Goal: Task Accomplishment & Management: Use online tool/utility

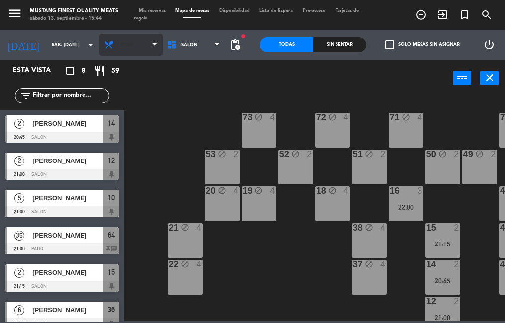
click at [133, 51] on span "Cena" at bounding box center [131, 45] width 63 height 22
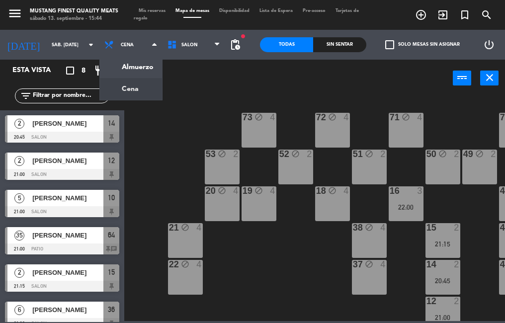
click at [352, 86] on div "power_input close" at bounding box center [288, 79] width 329 height 38
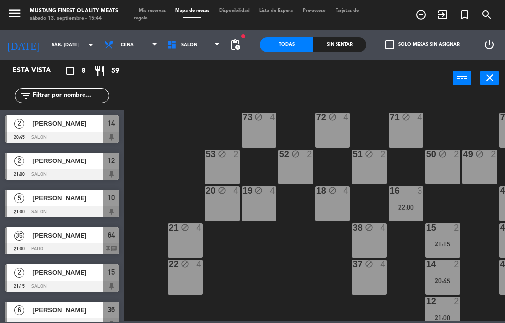
click at [464, 17] on icon "turned_in_not" at bounding box center [465, 15] width 12 height 12
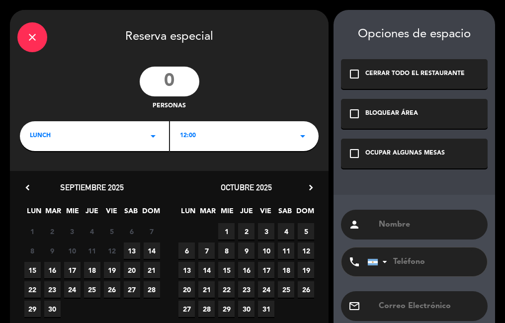
click at [121, 147] on div "LUNCH arrow_drop_down" at bounding box center [94, 136] width 149 height 30
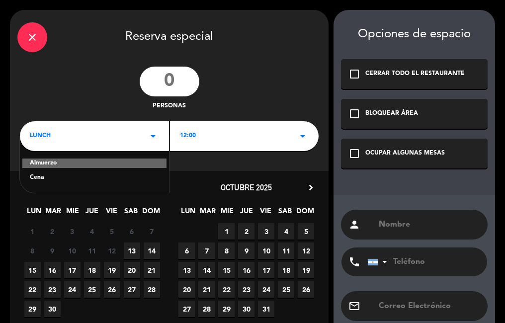
click at [84, 178] on div "Cena" at bounding box center [94, 178] width 129 height 10
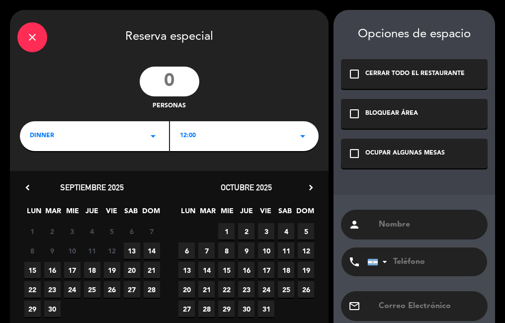
click at [234, 132] on div "12:00 arrow_drop_down" at bounding box center [244, 136] width 149 height 30
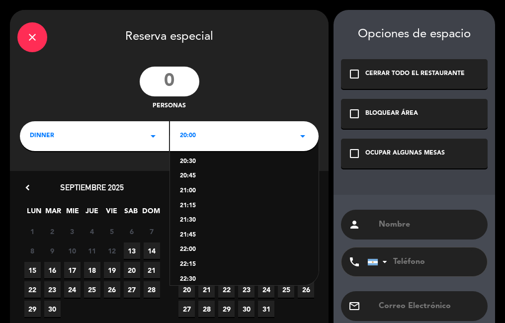
scroll to position [31, 0]
click at [191, 231] on div "21:45" at bounding box center [244, 235] width 129 height 10
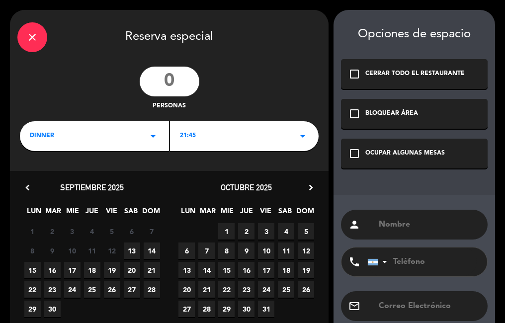
click at [36, 39] on icon "close" at bounding box center [32, 37] width 12 height 12
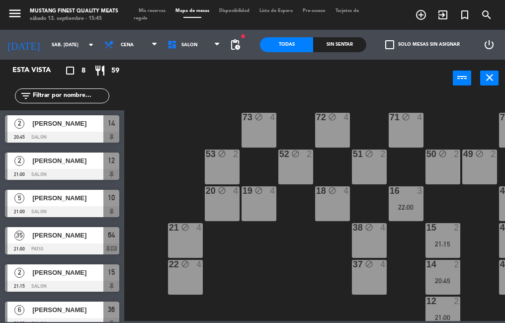
click at [241, 46] on span "pending_actions" at bounding box center [235, 45] width 12 height 12
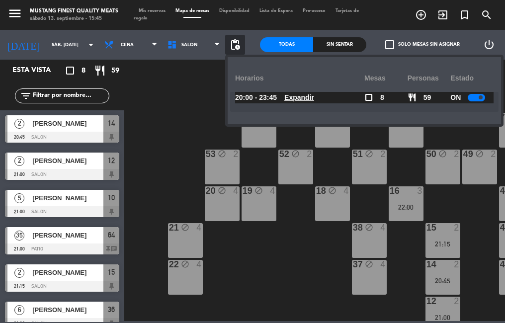
click at [475, 99] on div at bounding box center [476, 97] width 17 height 7
